Goal: Information Seeking & Learning: Check status

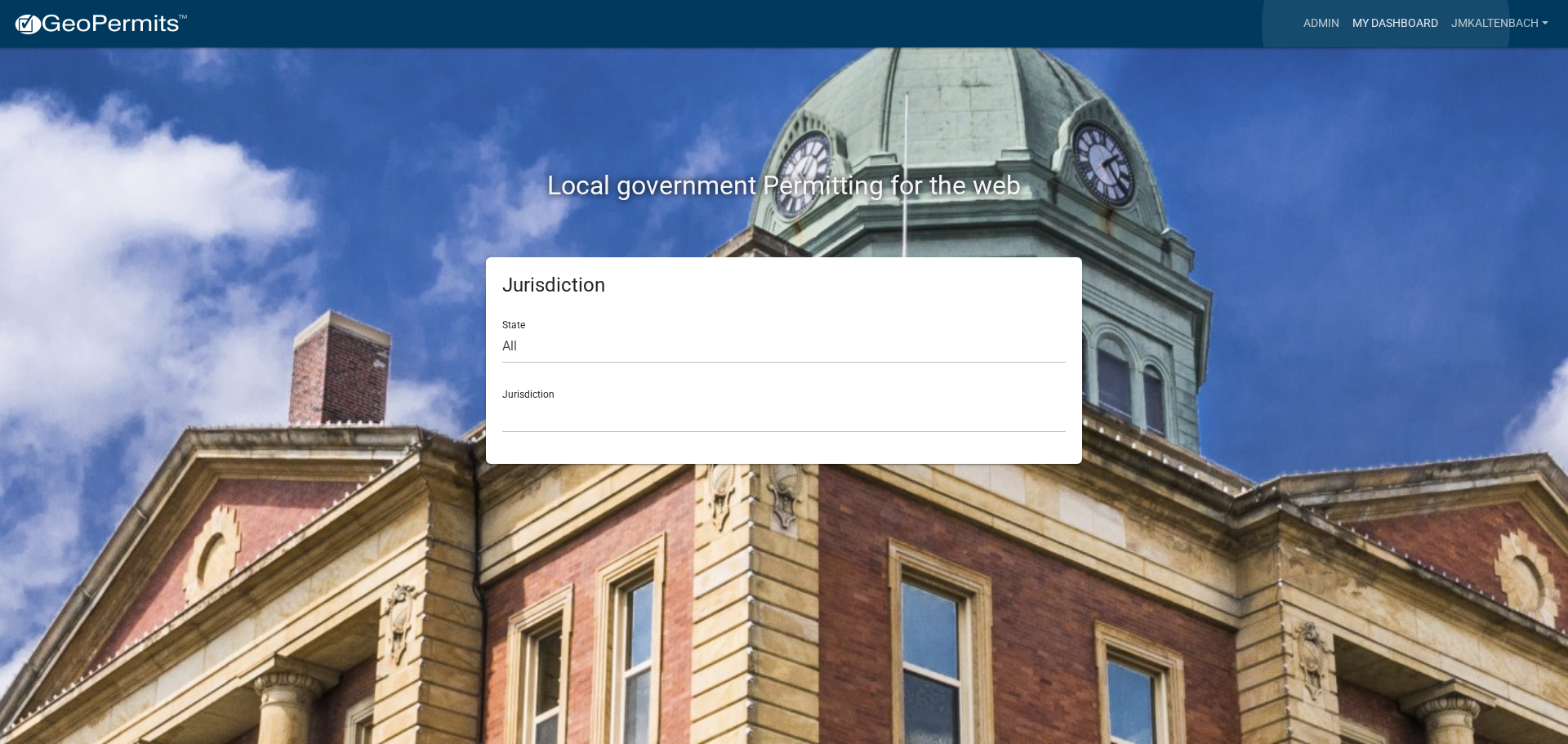
click at [1386, 25] on link "My Dashboard" at bounding box center [1396, 24] width 99 height 31
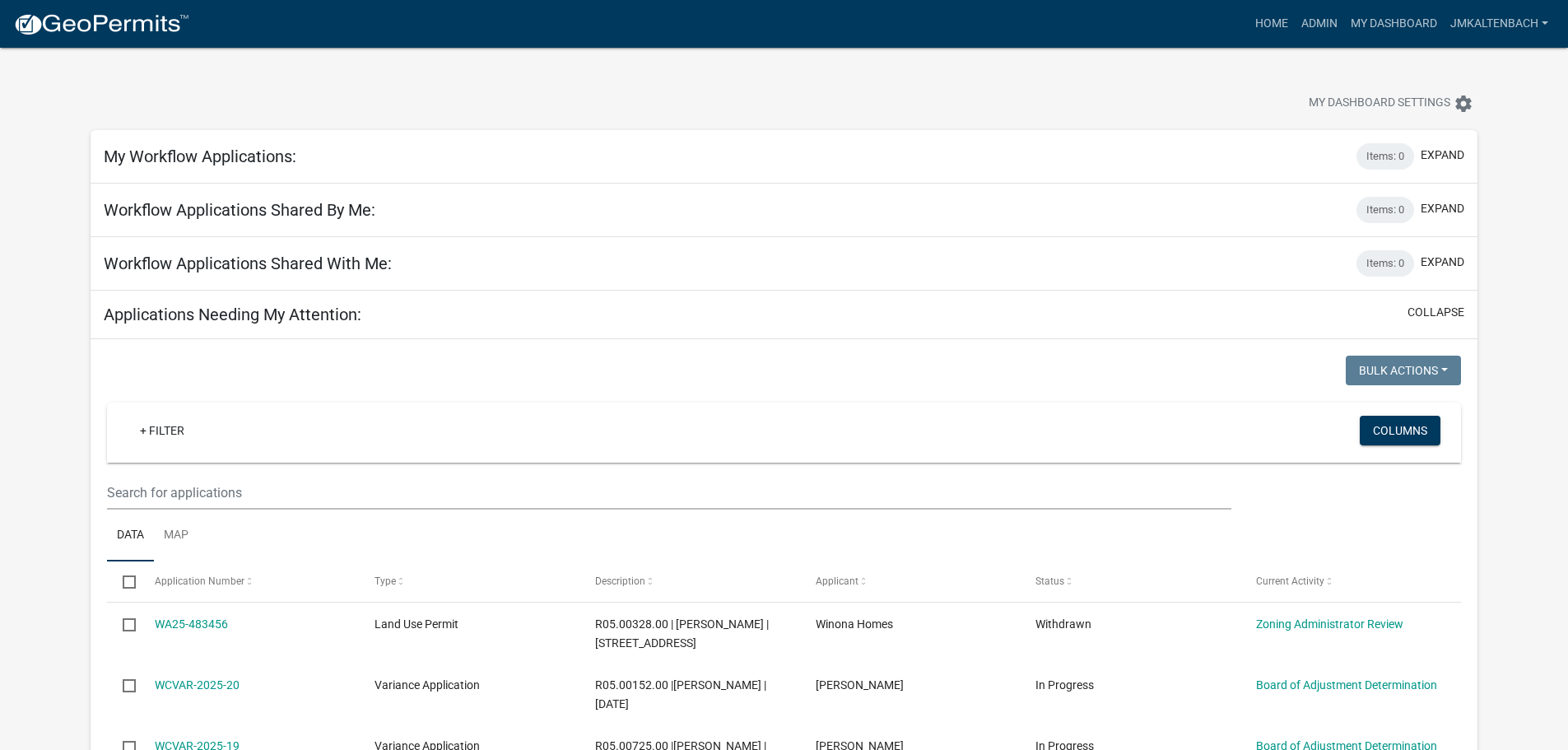
click at [901, 84] on div "My Dashboard Settings settings" at bounding box center [784, 85] width 1411 height 75
click at [612, 82] on div "My Dashboard Settings settings" at bounding box center [784, 85] width 1411 height 75
click at [1408, 18] on link "My Dashboard" at bounding box center [1394, 24] width 100 height 31
click at [1327, 18] on link "Admin" at bounding box center [1319, 24] width 49 height 31
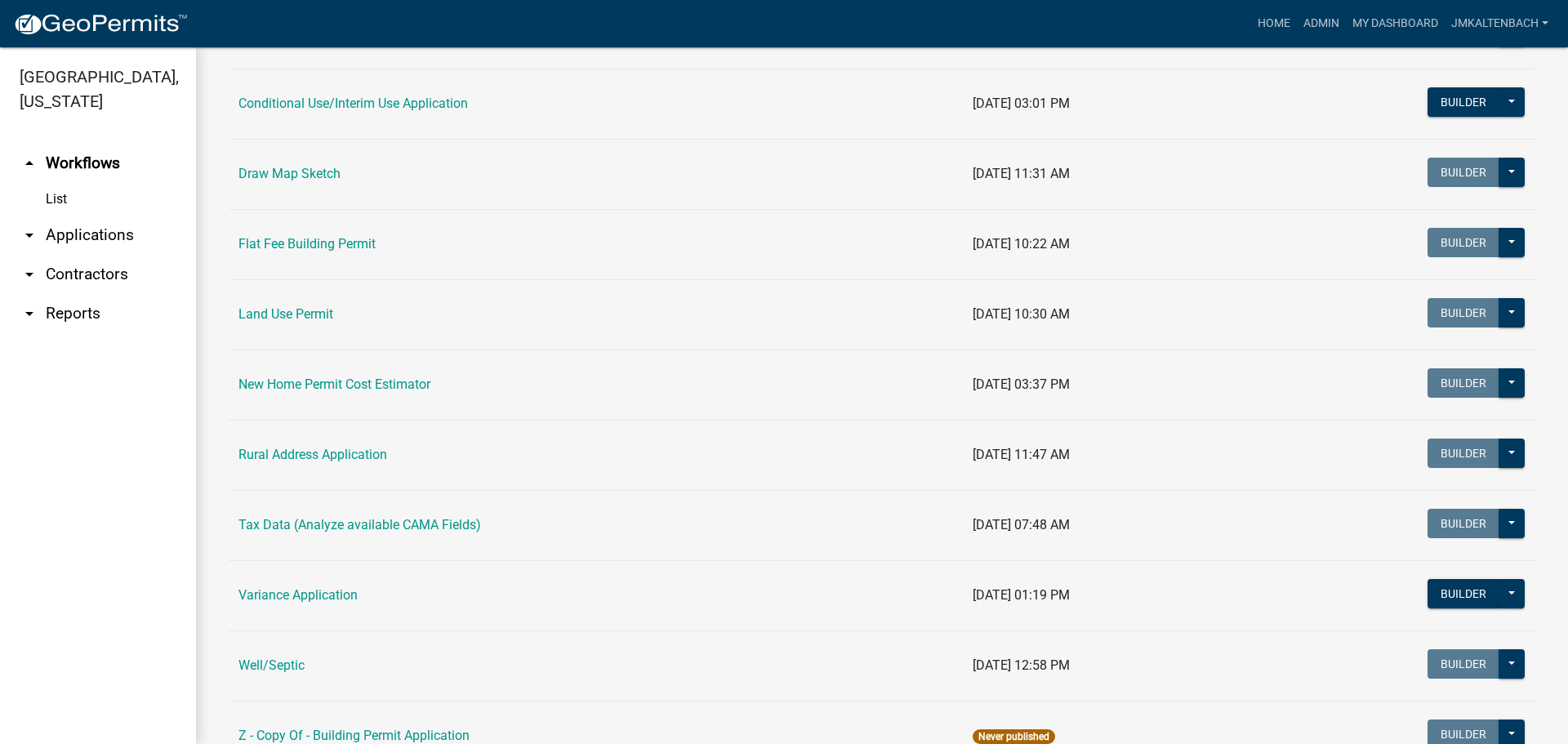
scroll to position [327, 0]
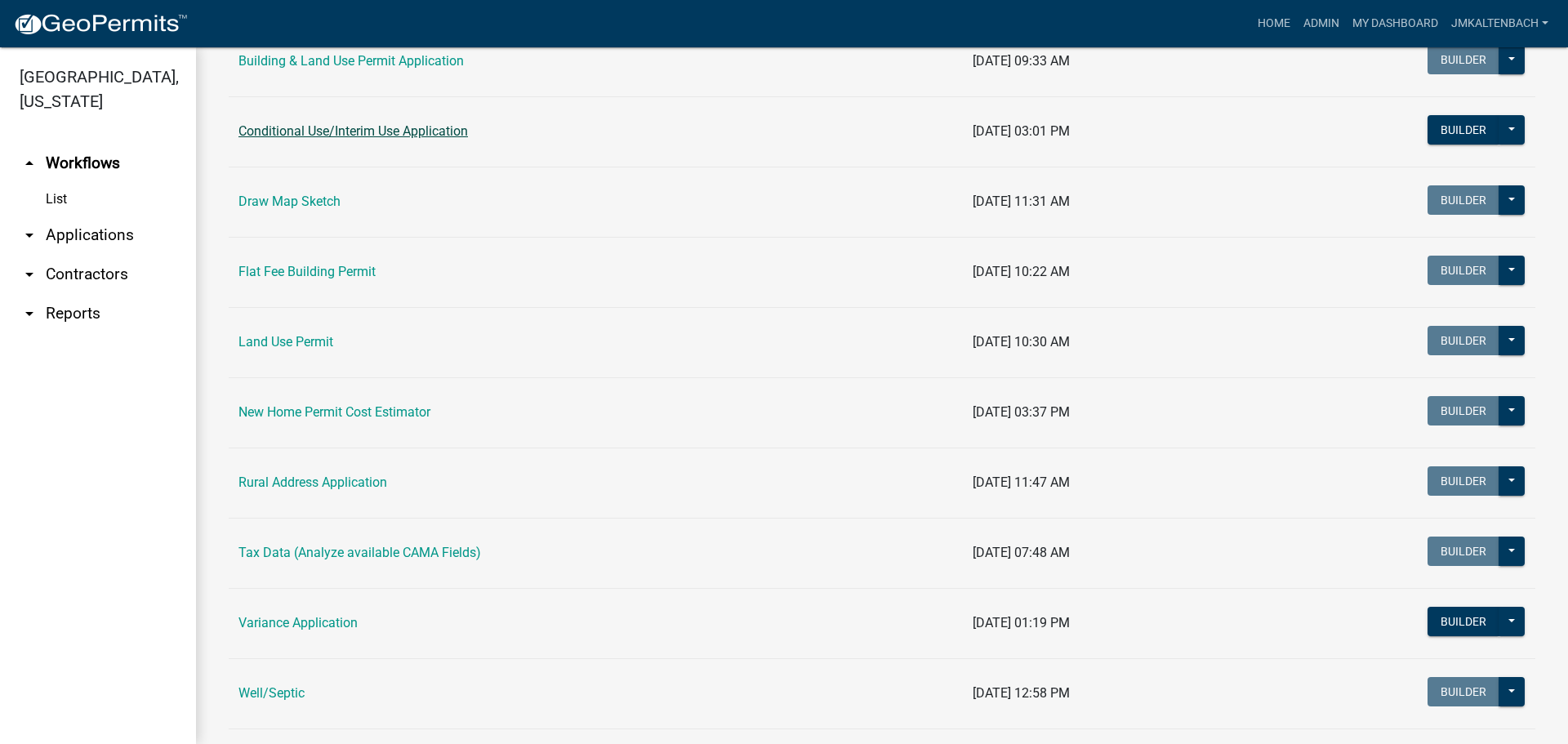
click at [409, 129] on link "Conditional Use/Interim Use Application" at bounding box center [353, 131] width 230 height 15
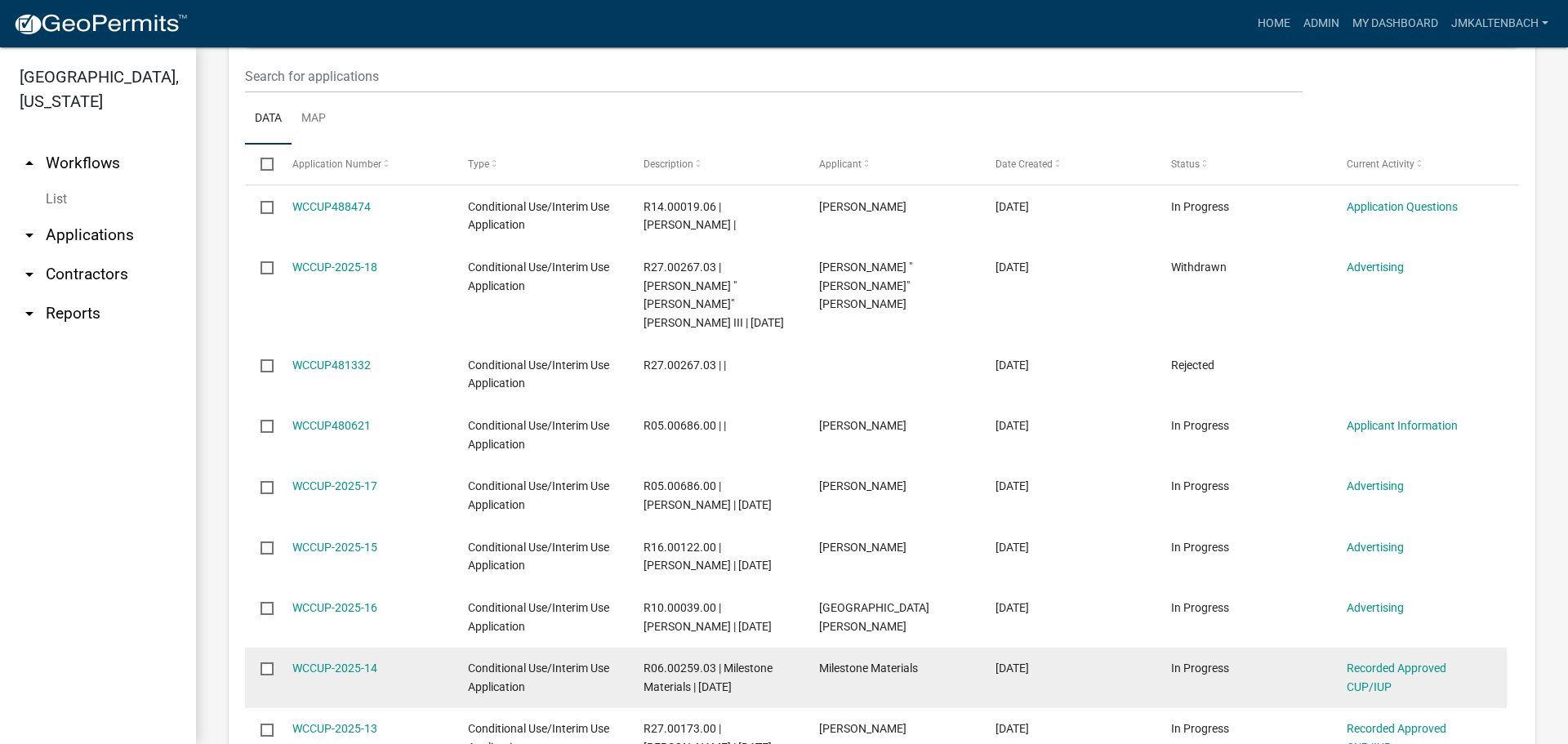
scroll to position [817, 0]
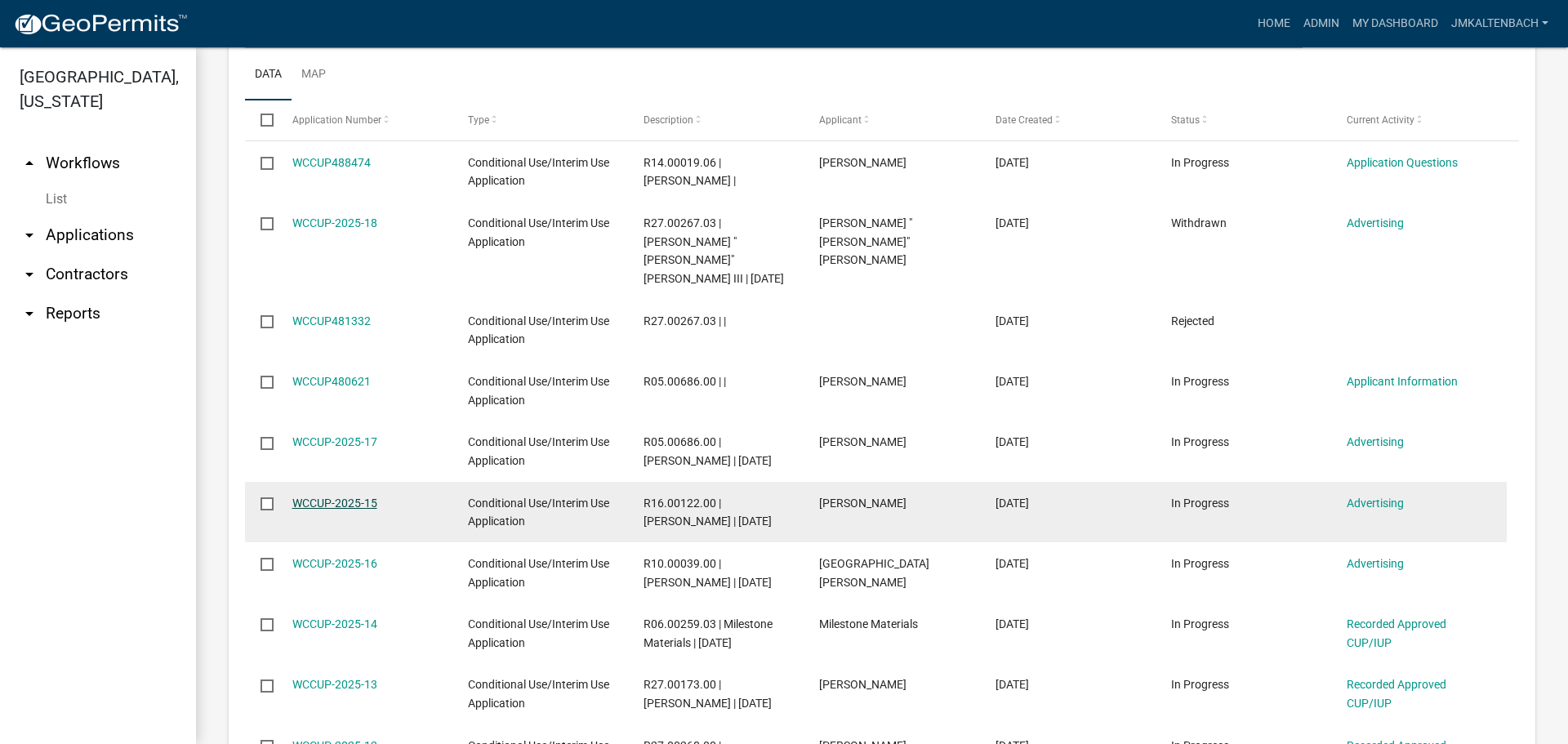
click at [345, 497] on link "WCCUP-2025-15" at bounding box center [335, 504] width 85 height 13
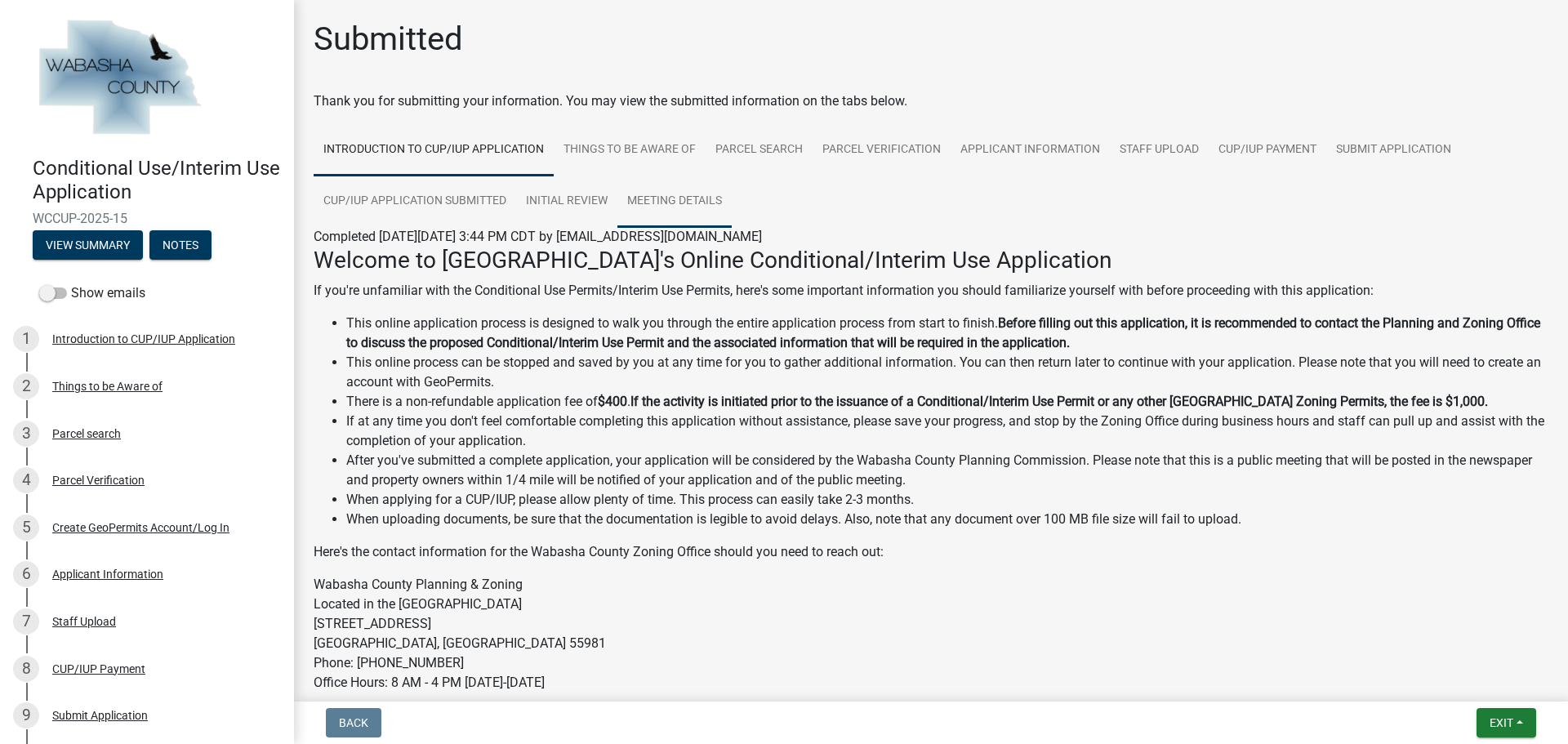
click at [689, 200] on link "Meeting Details" at bounding box center [674, 202] width 114 height 52
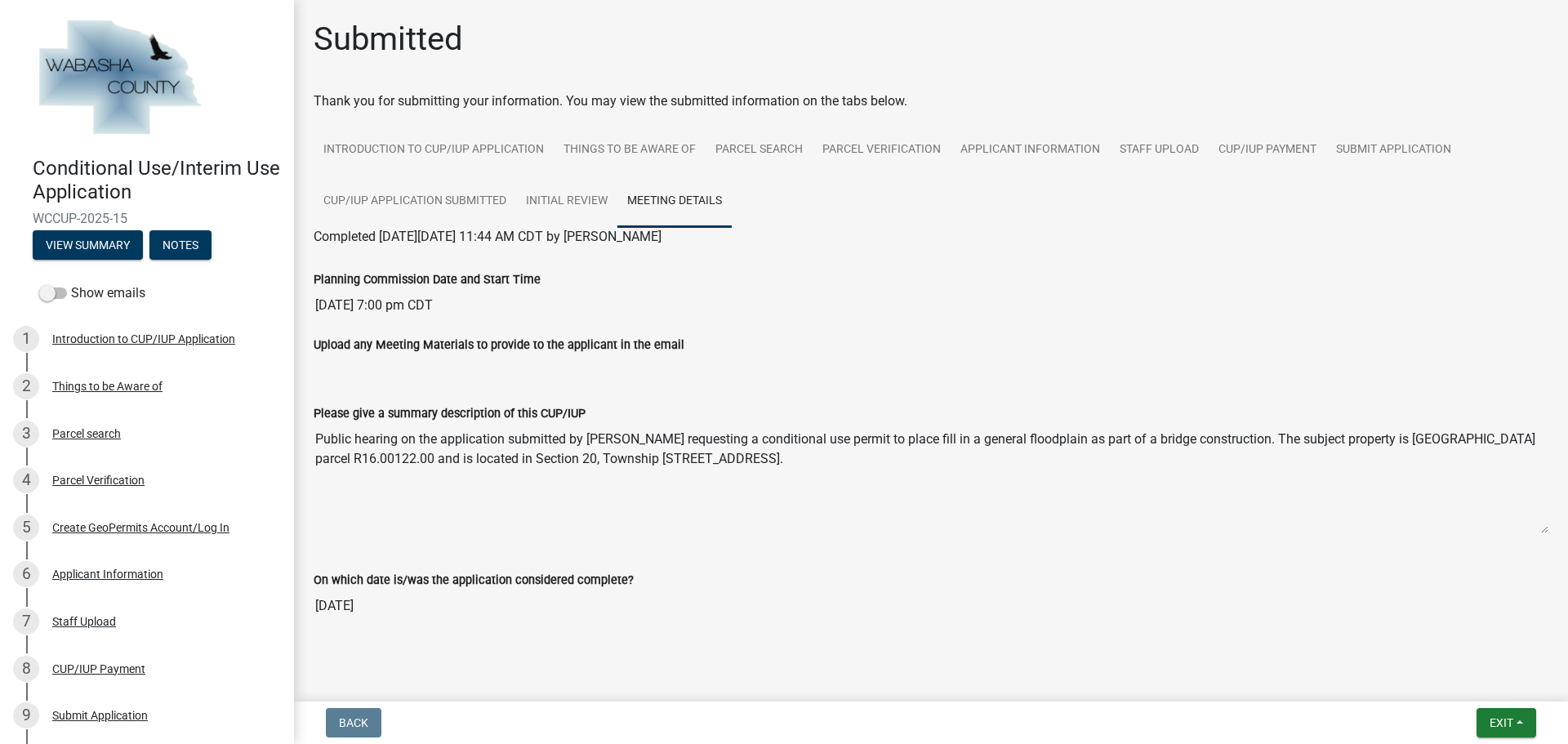
scroll to position [24, 0]
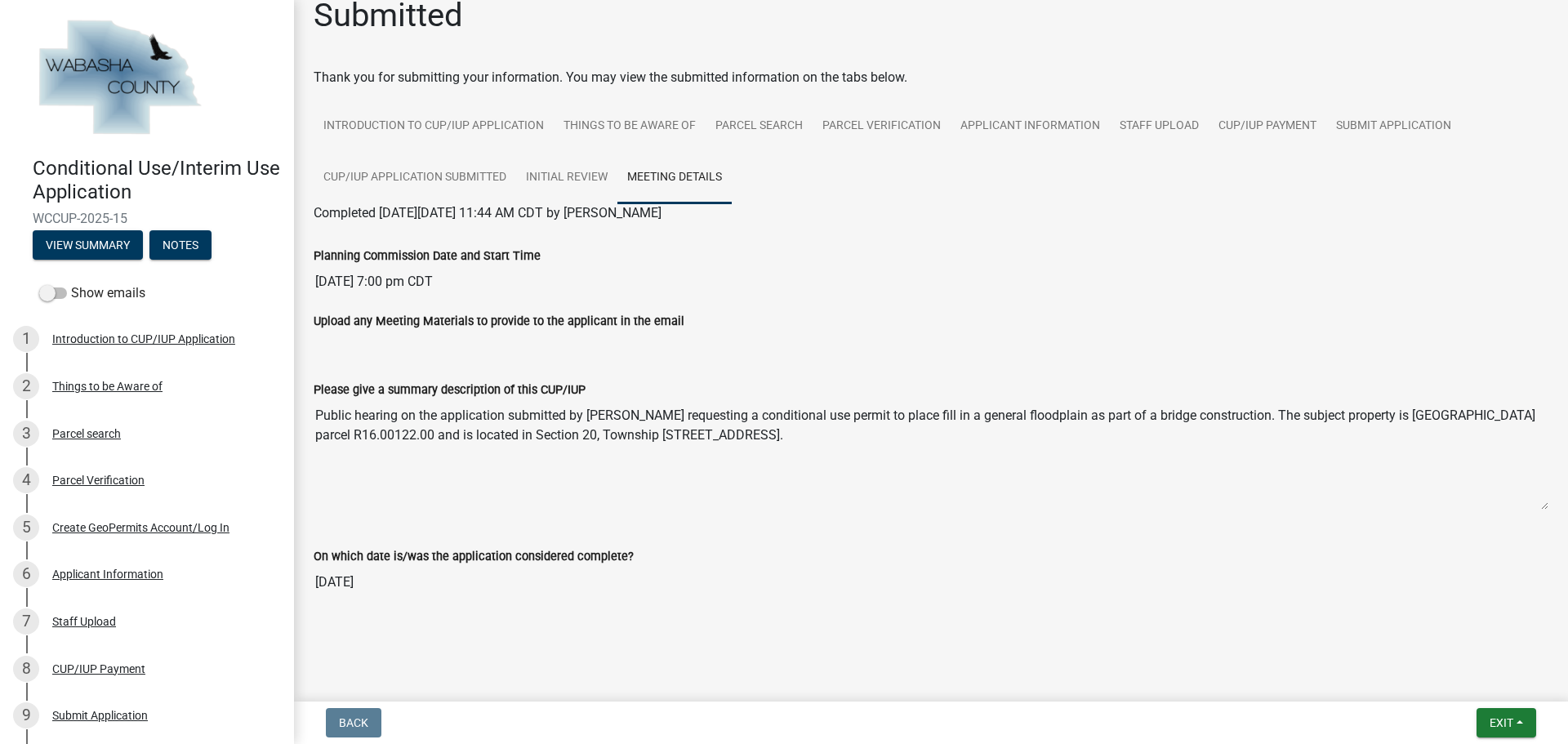
drag, startPoint x: 508, startPoint y: 416, endPoint x: 932, endPoint y: 435, distance: 424.4
click at [932, 435] on textarea "Public hearing on the application submitted by [PERSON_NAME] requesting a condi…" at bounding box center [931, 455] width 1235 height 111
click at [1112, 504] on textarea "Public hearing on the application submitted by [PERSON_NAME] requesting a condi…" at bounding box center [931, 455] width 1235 height 111
click at [1512, 725] on span "Exit" at bounding box center [1502, 723] width 24 height 13
click at [1434, 683] on button "Save & Exit" at bounding box center [1470, 680] width 130 height 40
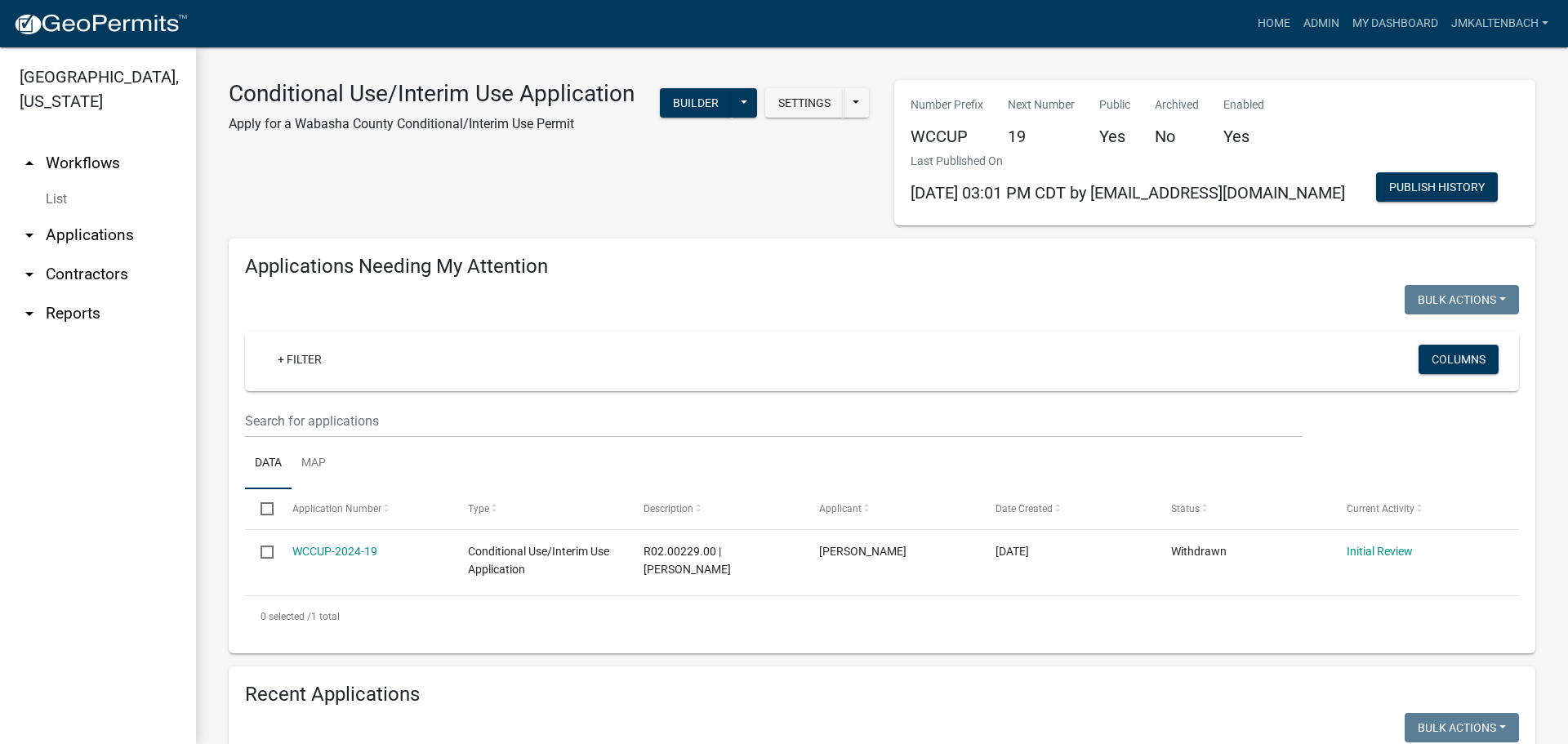
click at [552, 187] on div "Conditional Use/Interim Use Application Apply for a Wabasha County Conditional/…" at bounding box center [549, 152] width 666 height 145
click at [1139, 26] on div "Home Admin My Dashboard jmkaltenbach Admin Account Logout" at bounding box center [878, 24] width 1354 height 31
click at [651, 182] on div "Conditional Use/Interim Use Application Apply for a Wabasha County Conditional/…" at bounding box center [549, 152] width 666 height 145
